Goal: Task Accomplishment & Management: Manage account settings

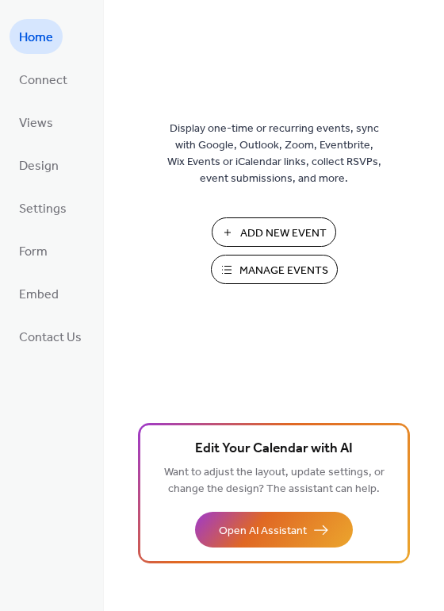
click at [298, 263] on span "Manage Events" at bounding box center [284, 271] width 89 height 17
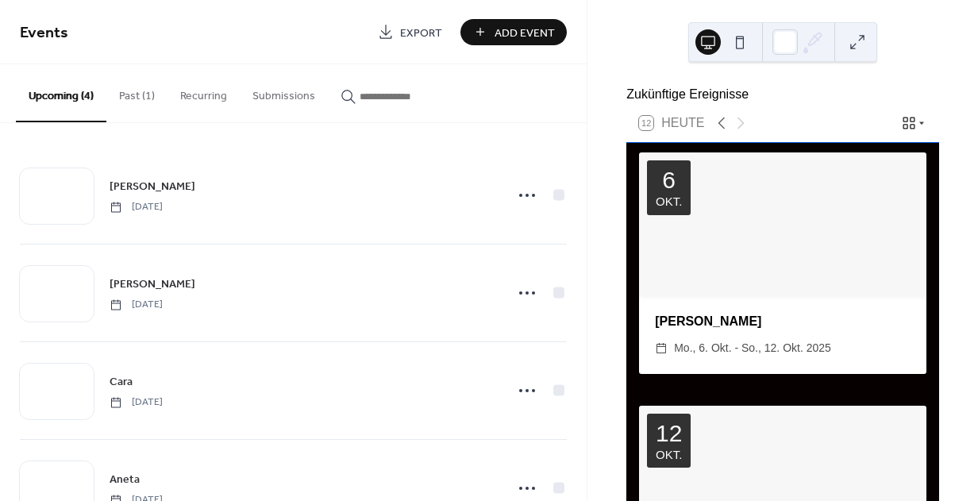
click at [816, 337] on div "[PERSON_NAME] ​ Mo., 6. Okt. - So., 12. Okt. 2025" at bounding box center [782, 335] width 287 height 78
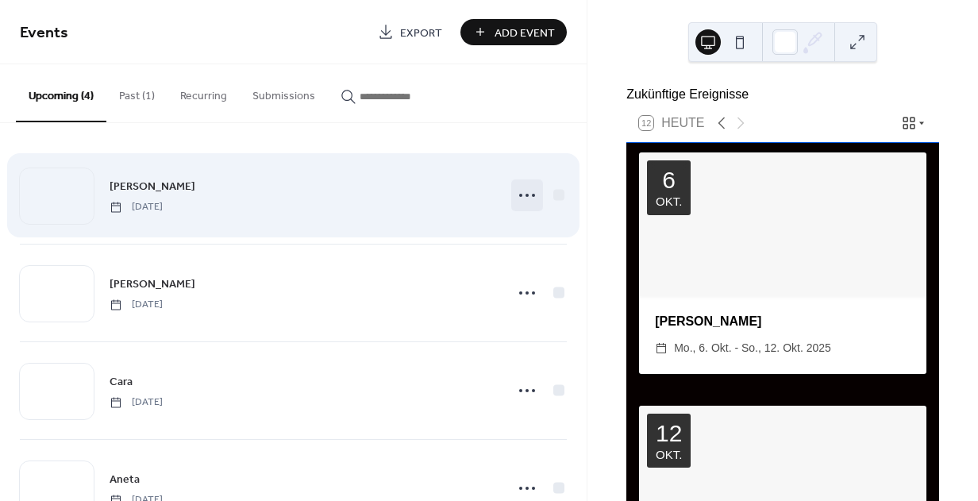
click at [515, 198] on icon at bounding box center [526, 195] width 25 height 25
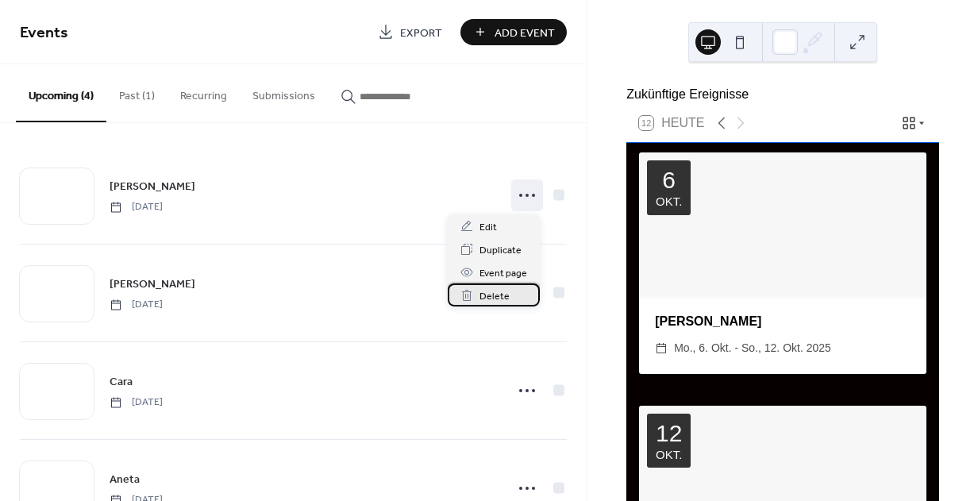
click at [498, 293] on span "Delete" at bounding box center [494, 296] width 30 height 17
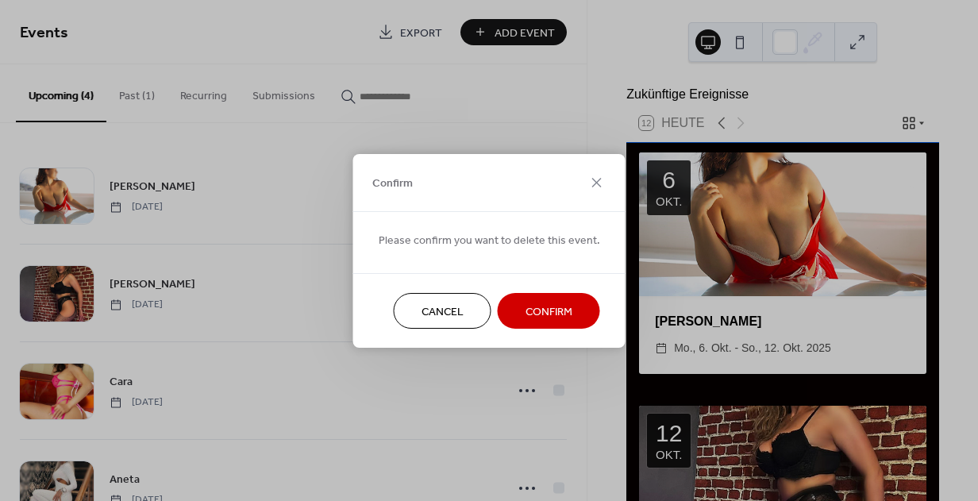
click at [559, 303] on span "Confirm" at bounding box center [548, 311] width 47 height 17
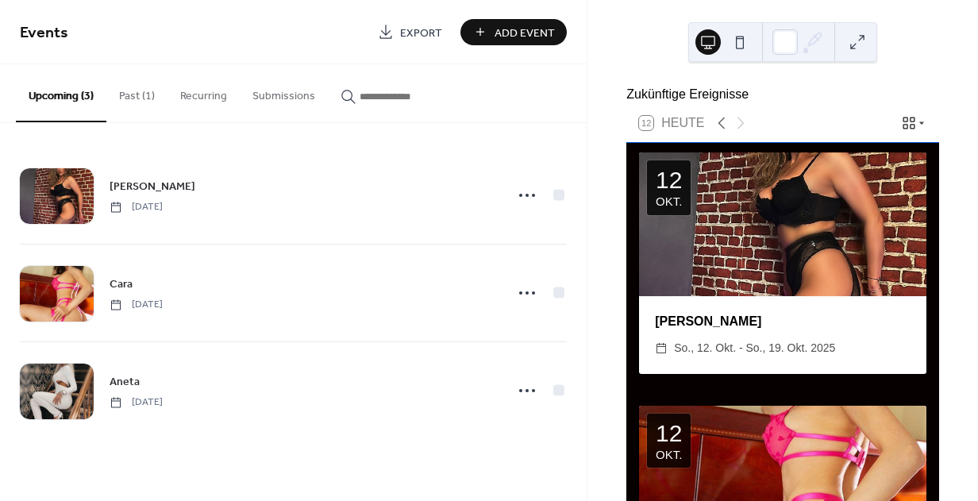
click at [136, 98] on button "Past (1)" at bounding box center [136, 92] width 61 height 56
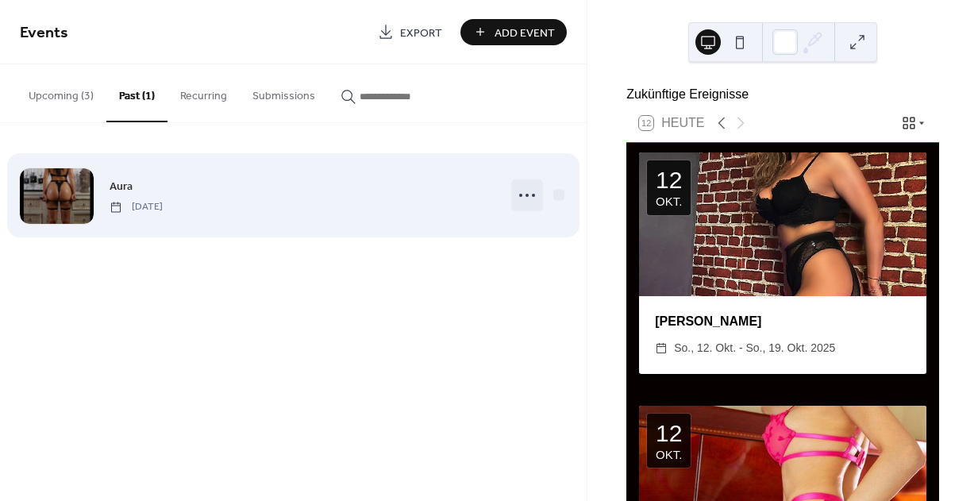
click at [520, 198] on icon at bounding box center [526, 195] width 25 height 25
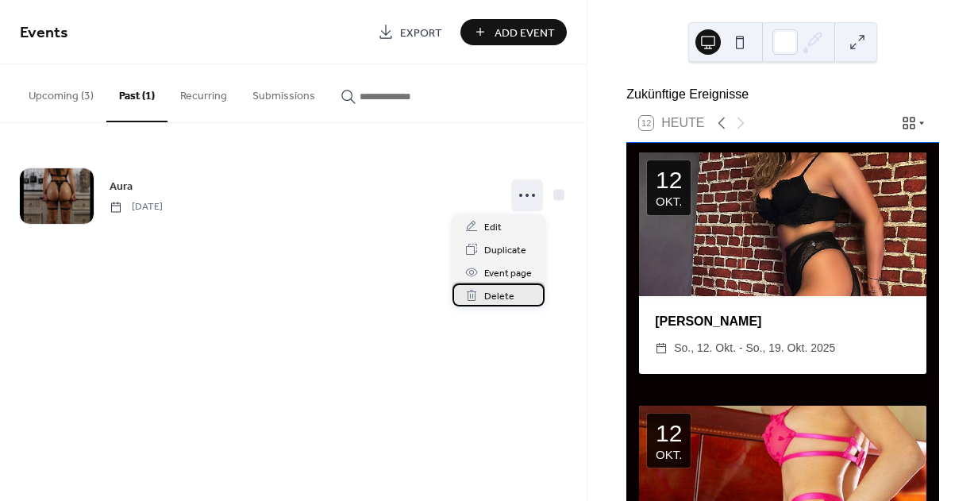
click at [489, 292] on span "Delete" at bounding box center [499, 296] width 30 height 17
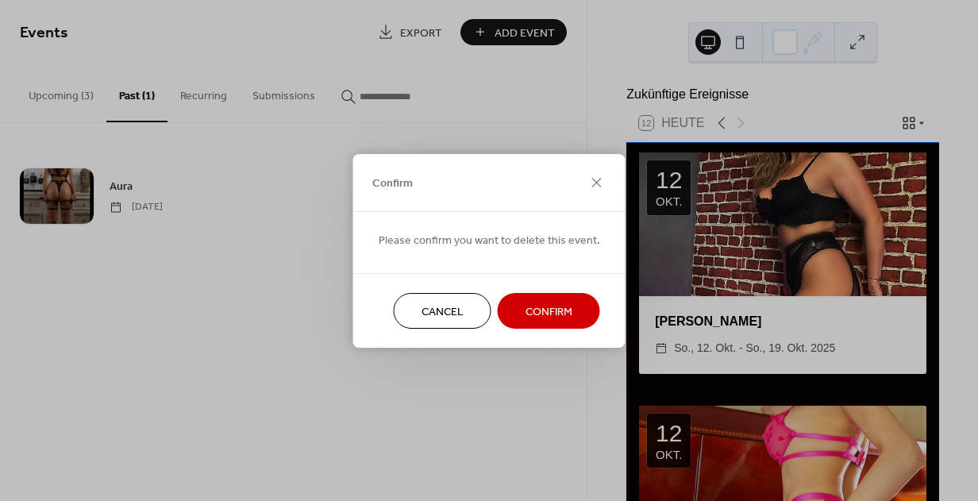
click at [556, 306] on span "Confirm" at bounding box center [548, 311] width 47 height 17
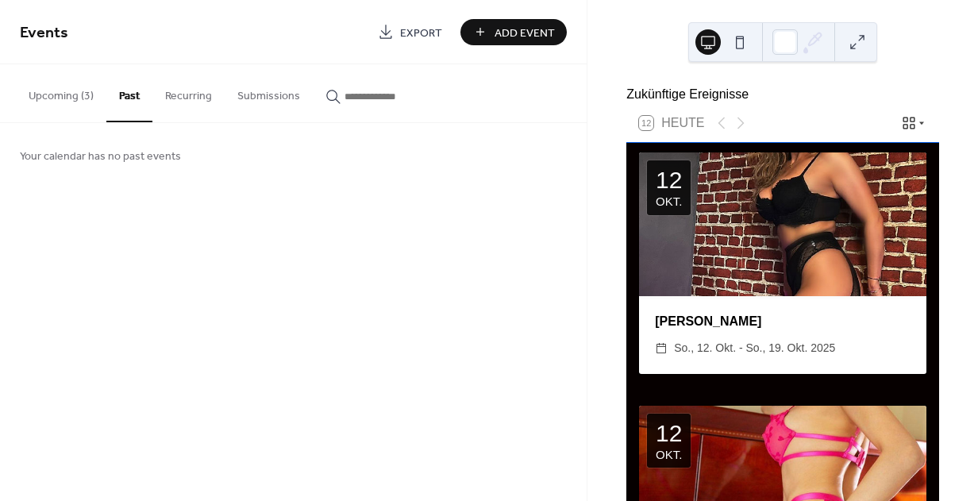
click at [57, 95] on button "Upcoming (3)" at bounding box center [61, 92] width 90 height 56
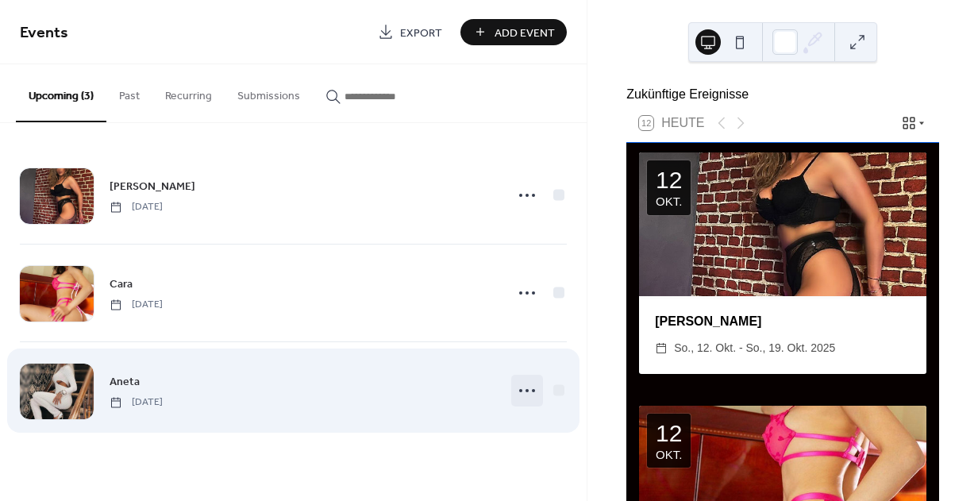
click at [511, 395] on div at bounding box center [527, 391] width 32 height 32
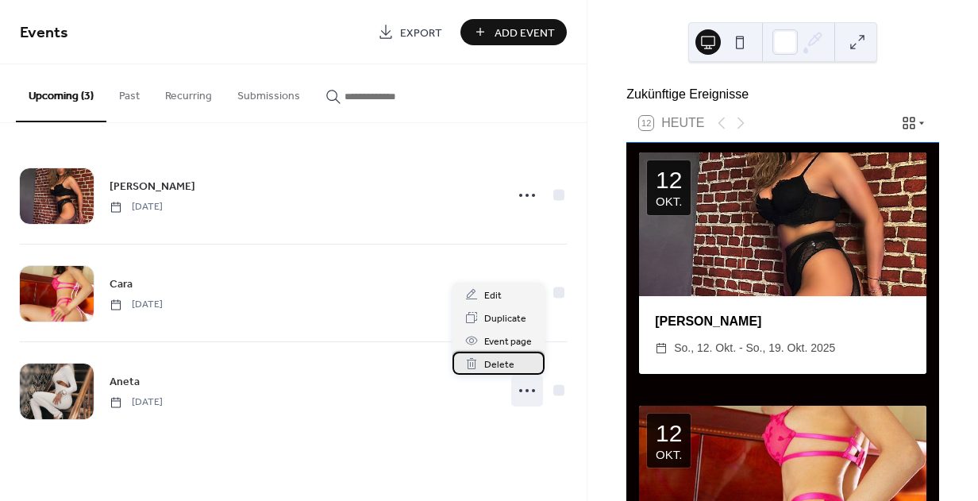
click at [494, 360] on span "Delete" at bounding box center [499, 364] width 30 height 17
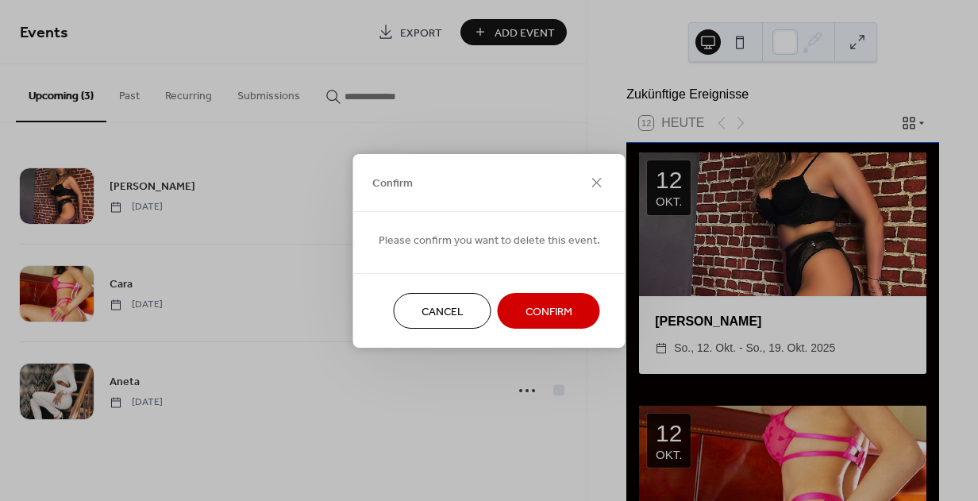
click at [544, 307] on span "Confirm" at bounding box center [548, 311] width 47 height 17
